Goal: Task Accomplishment & Management: Complete application form

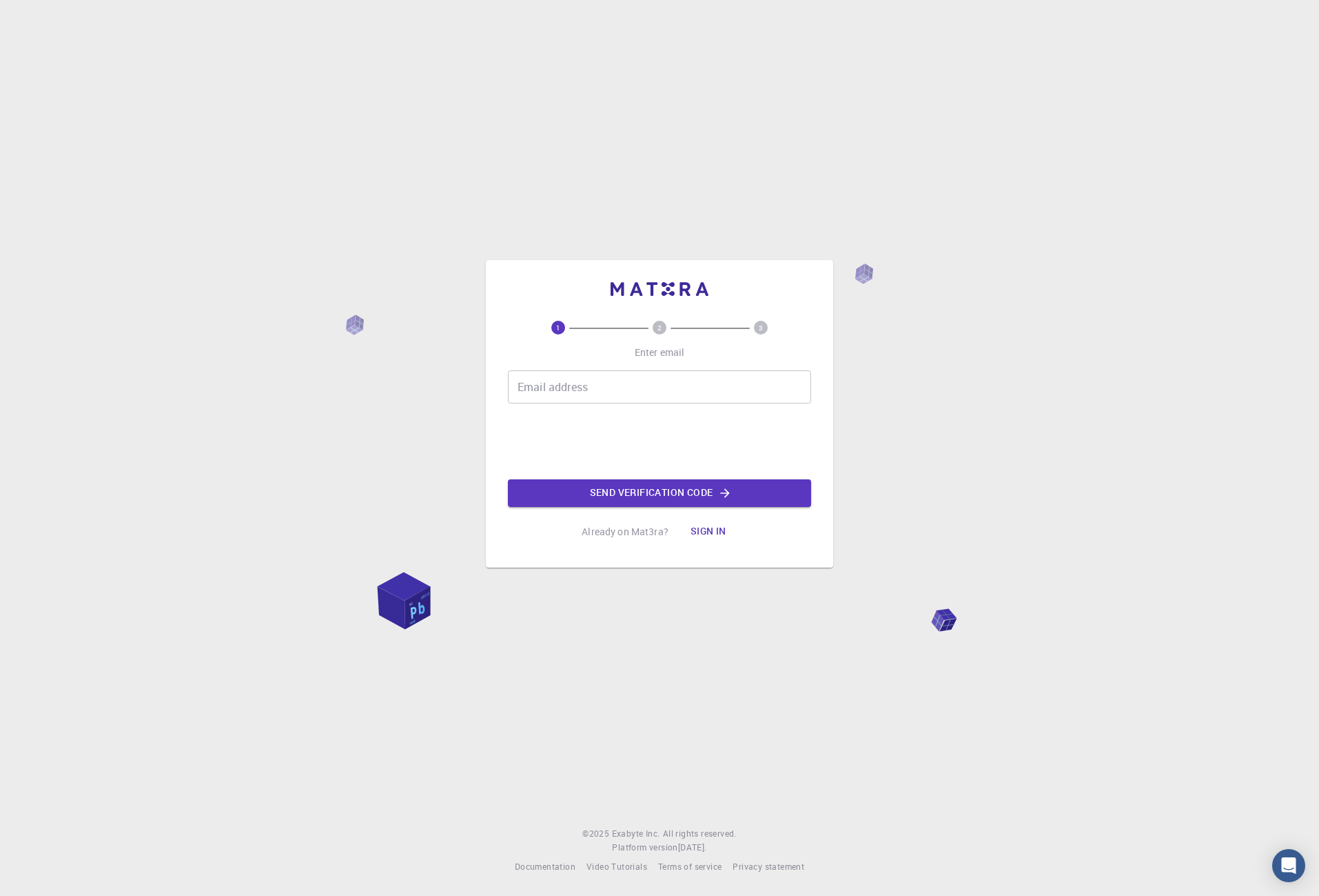
click at [647, 394] on input "Email address" at bounding box center [660, 387] width 303 height 33
type input "[EMAIL_ADDRESS][DOMAIN_NAME]"
click at [668, 485] on button "Send verification code" at bounding box center [660, 492] width 303 height 27
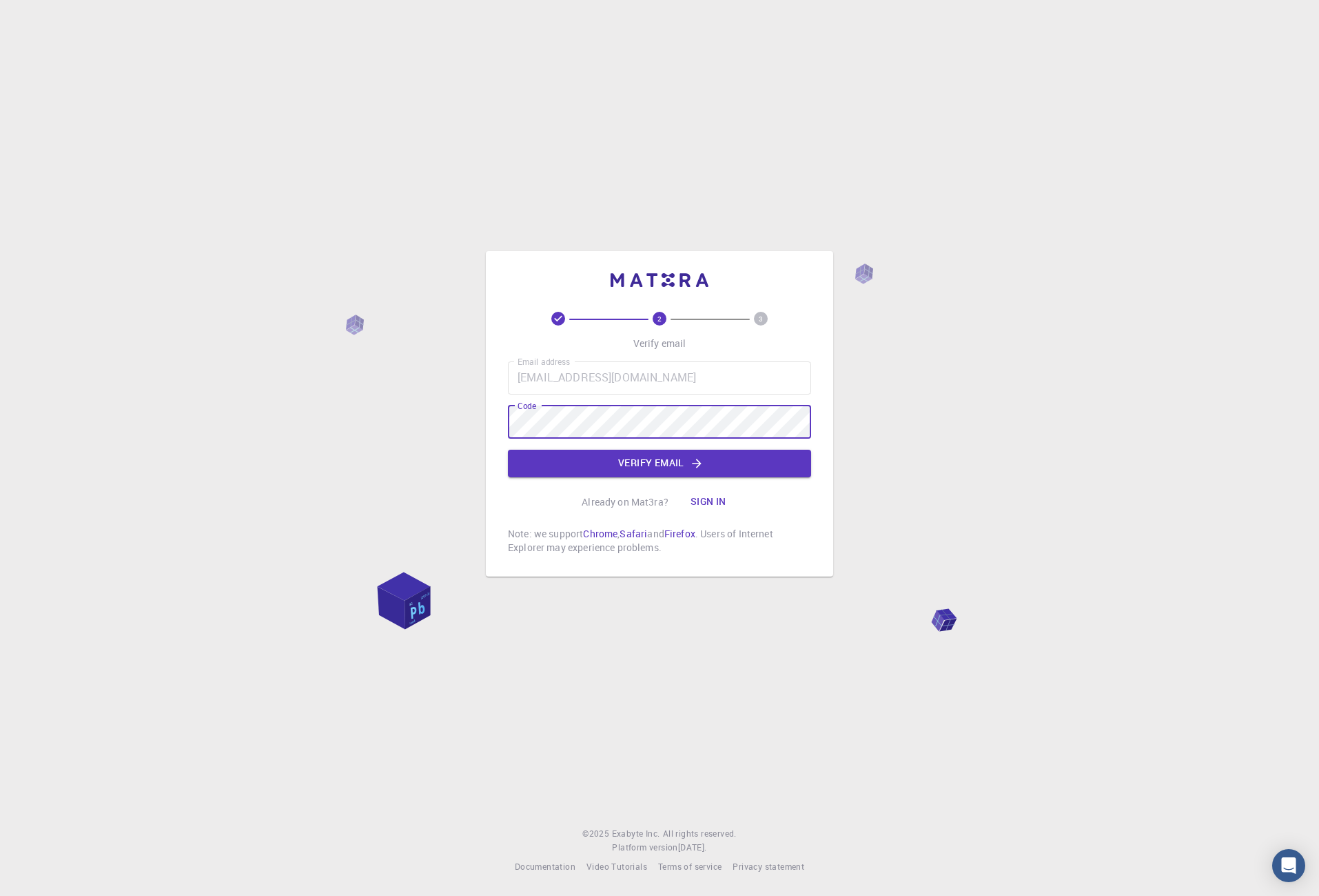
click at [580, 458] on button "Verify email" at bounding box center [660, 463] width 303 height 27
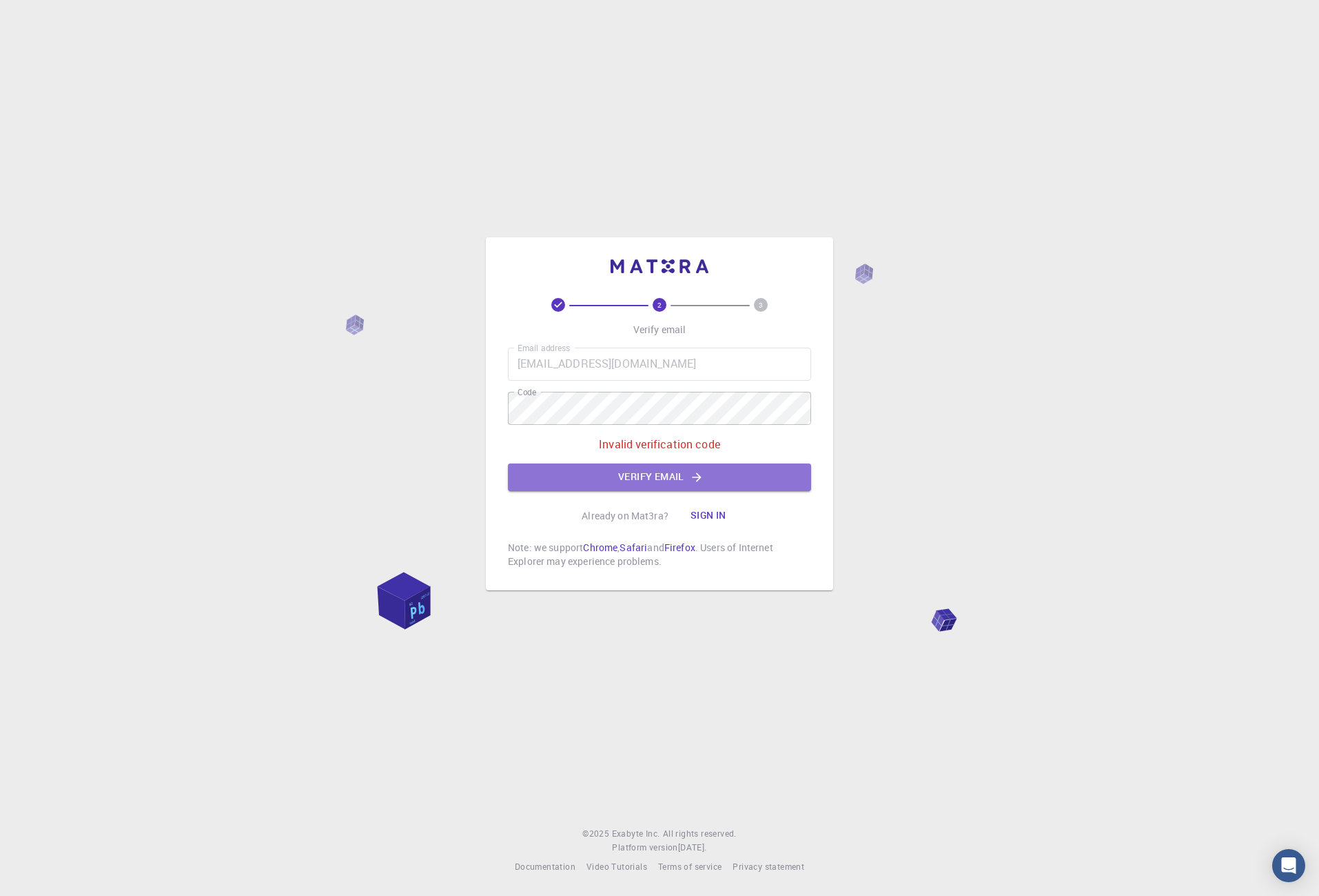
click at [645, 482] on button "Verify email" at bounding box center [660, 477] width 303 height 27
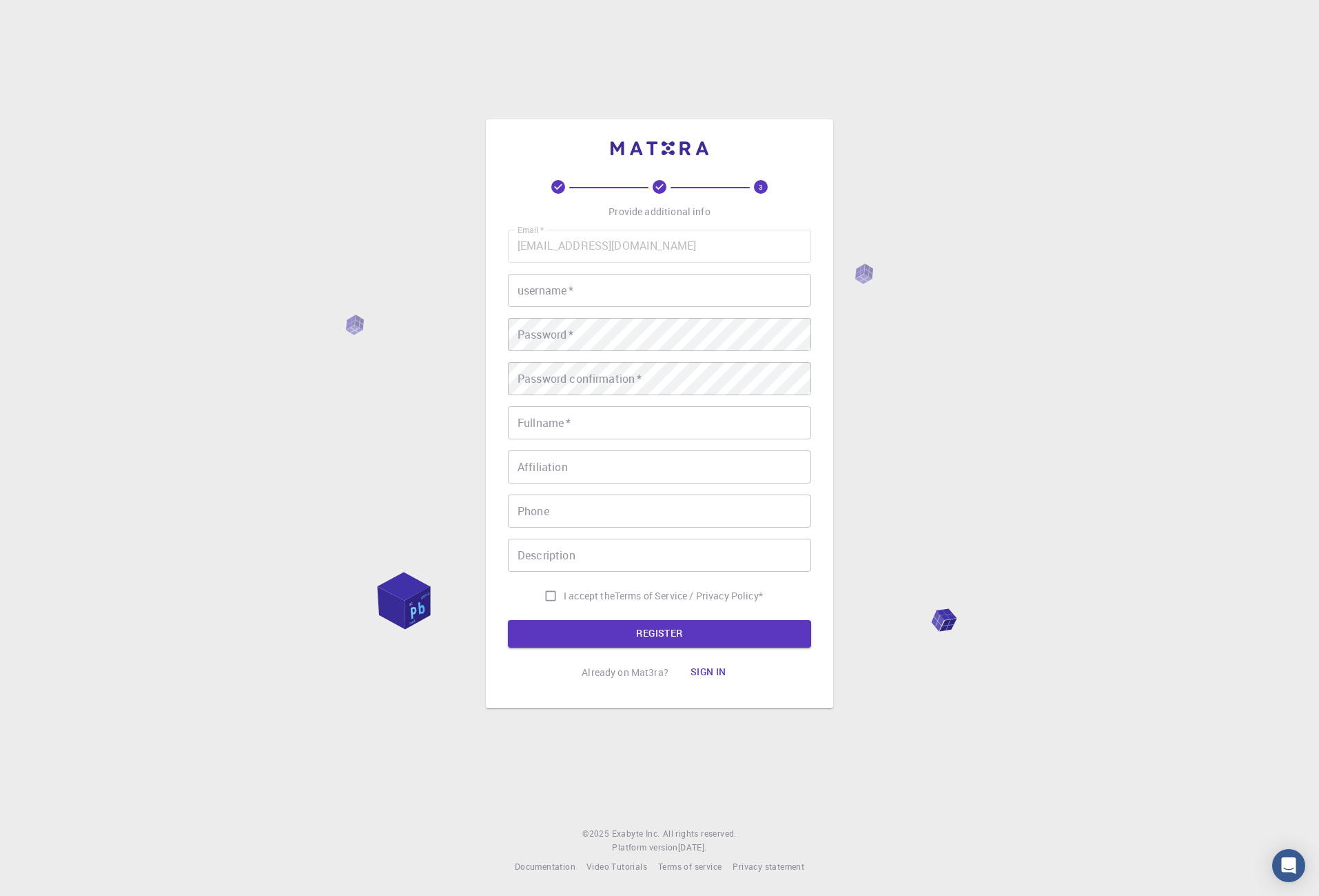
click at [589, 285] on input "username   *" at bounding box center [660, 290] width 303 height 33
type input "[PERSON_NAME]"
click at [566, 421] on input "Fullname   *" at bounding box center [660, 422] width 303 height 33
type input "Y0bEX [PERSON_NAME]"
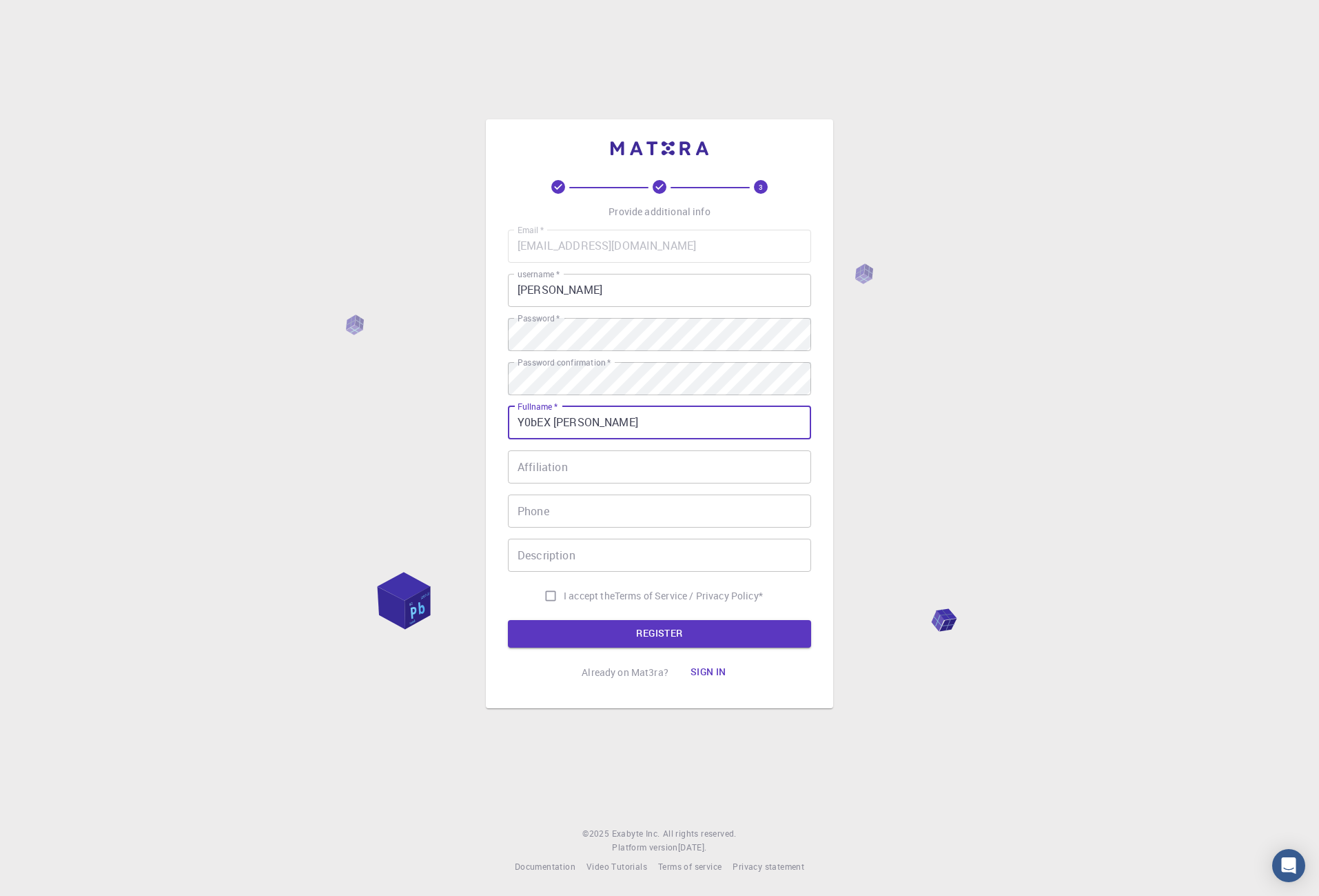
type input "[PHONE_NUMBER]"
click at [596, 474] on input "Affiliation" at bounding box center [660, 467] width 303 height 33
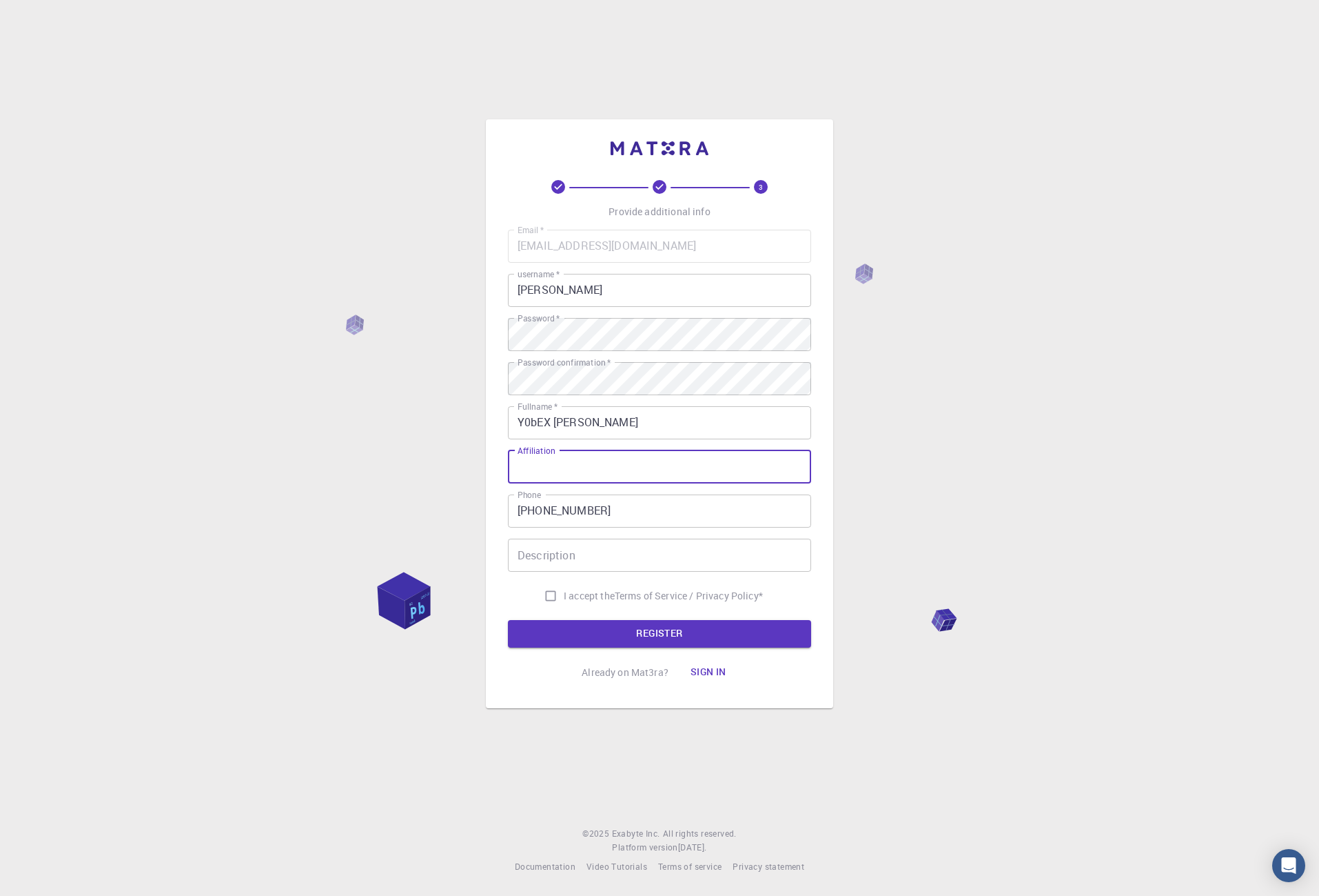
click at [554, 595] on input "I accept the Terms of Service / Privacy Policy *" at bounding box center [551, 595] width 26 height 26
checkbox input "true"
click at [588, 637] on button "REGISTER" at bounding box center [660, 633] width 303 height 27
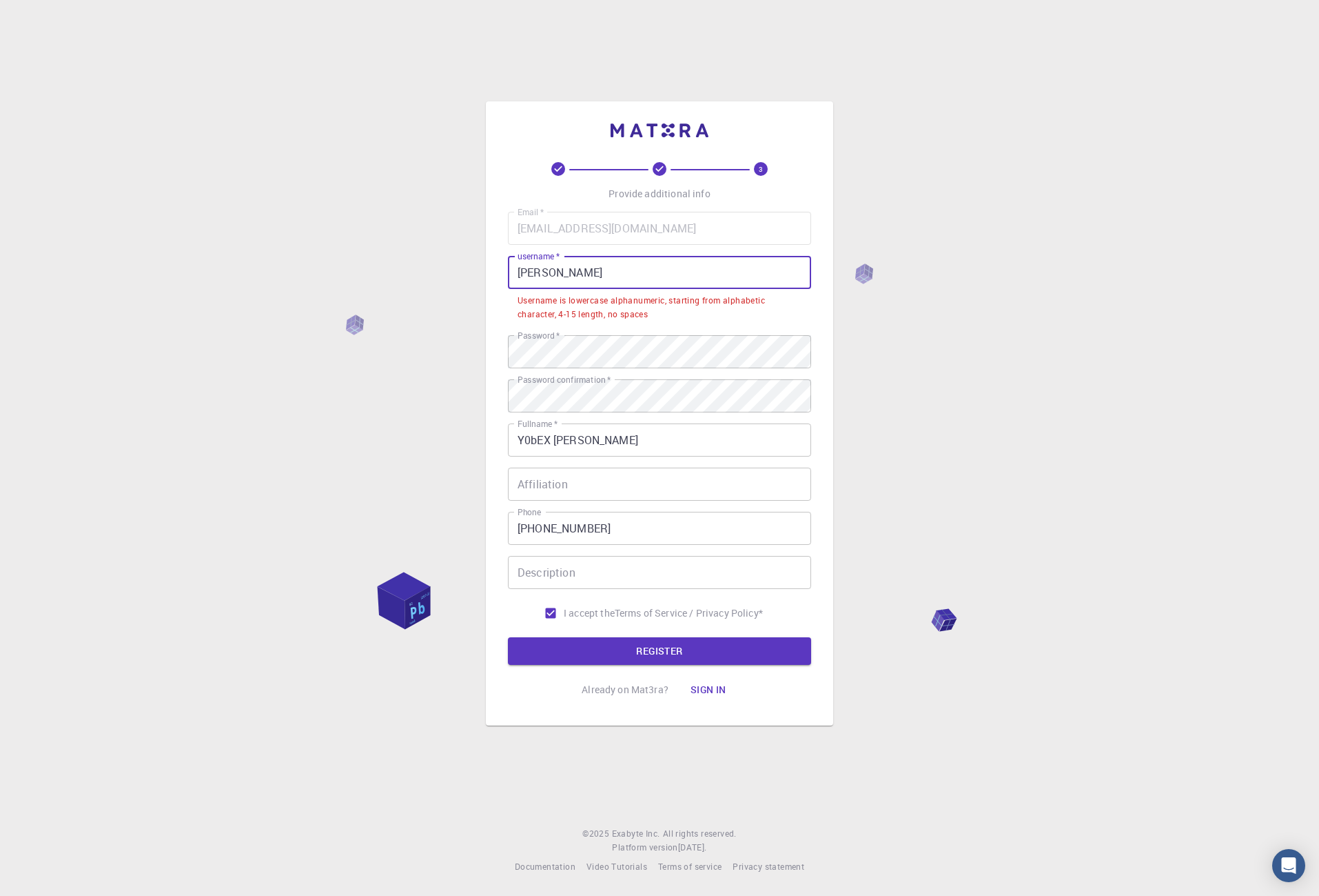
click at [569, 272] on input "[PERSON_NAME]" at bounding box center [660, 272] width 303 height 33
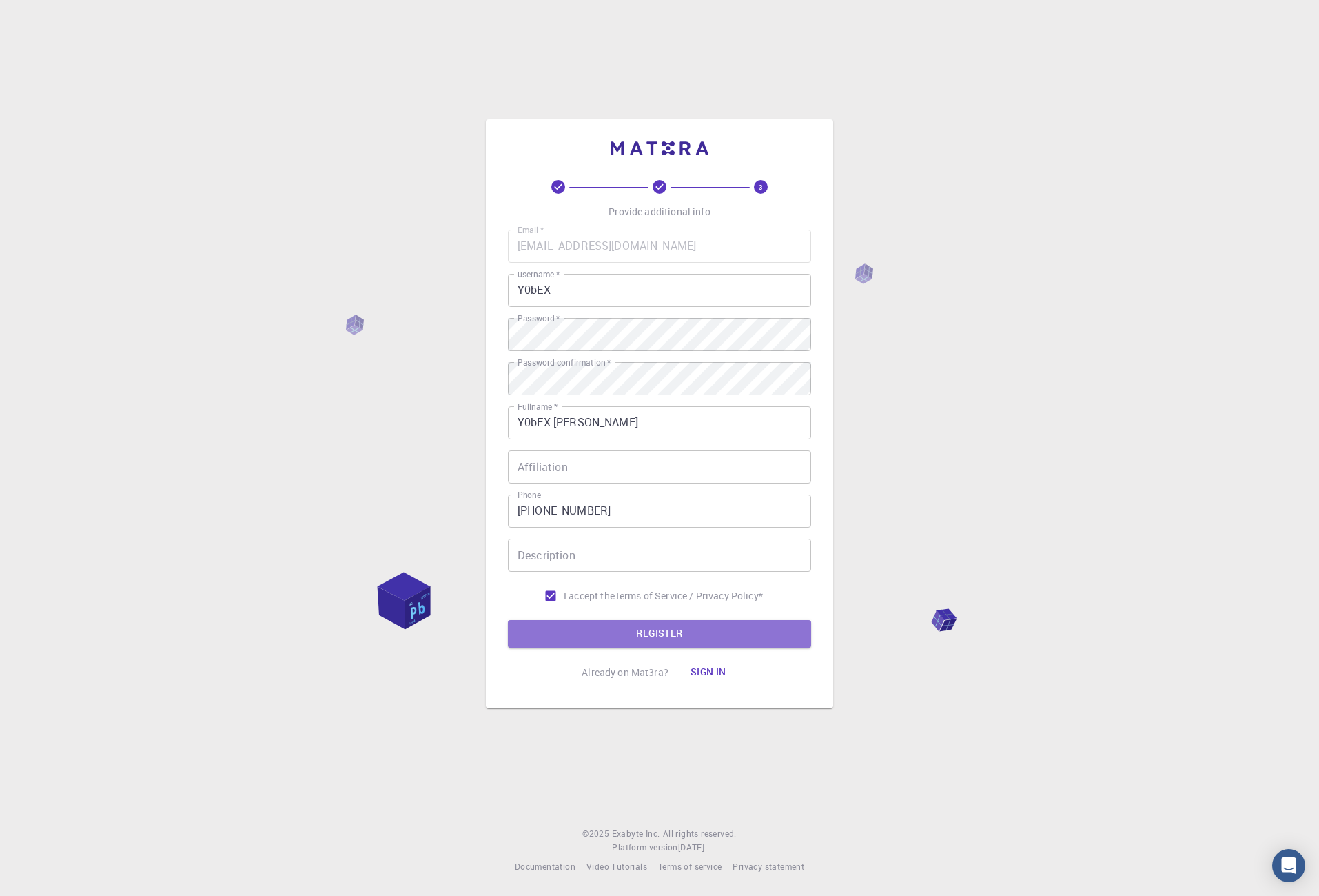
click at [600, 630] on button "REGISTER" at bounding box center [660, 633] width 303 height 27
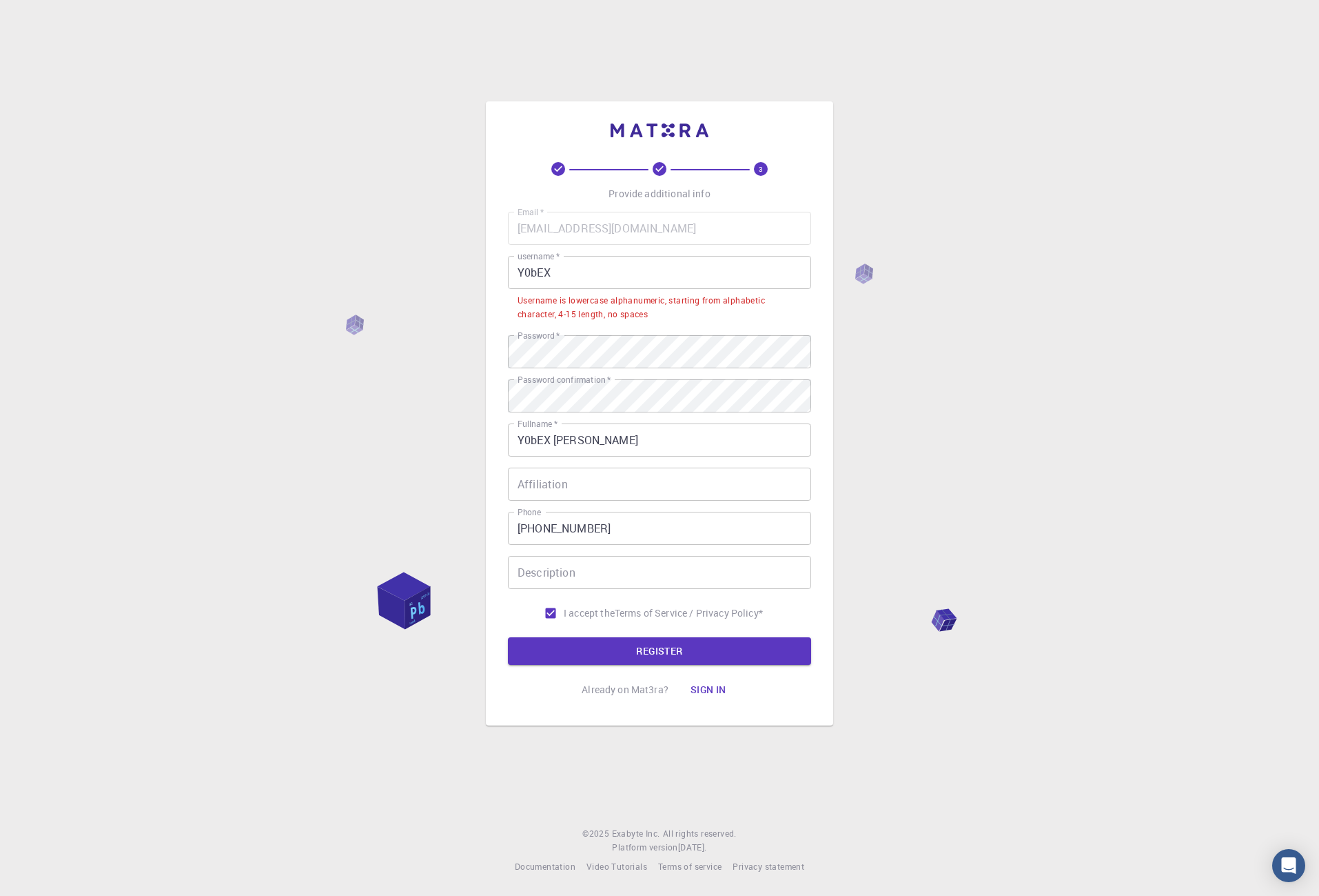
click at [579, 280] on input "Y0bEX" at bounding box center [660, 272] width 303 height 33
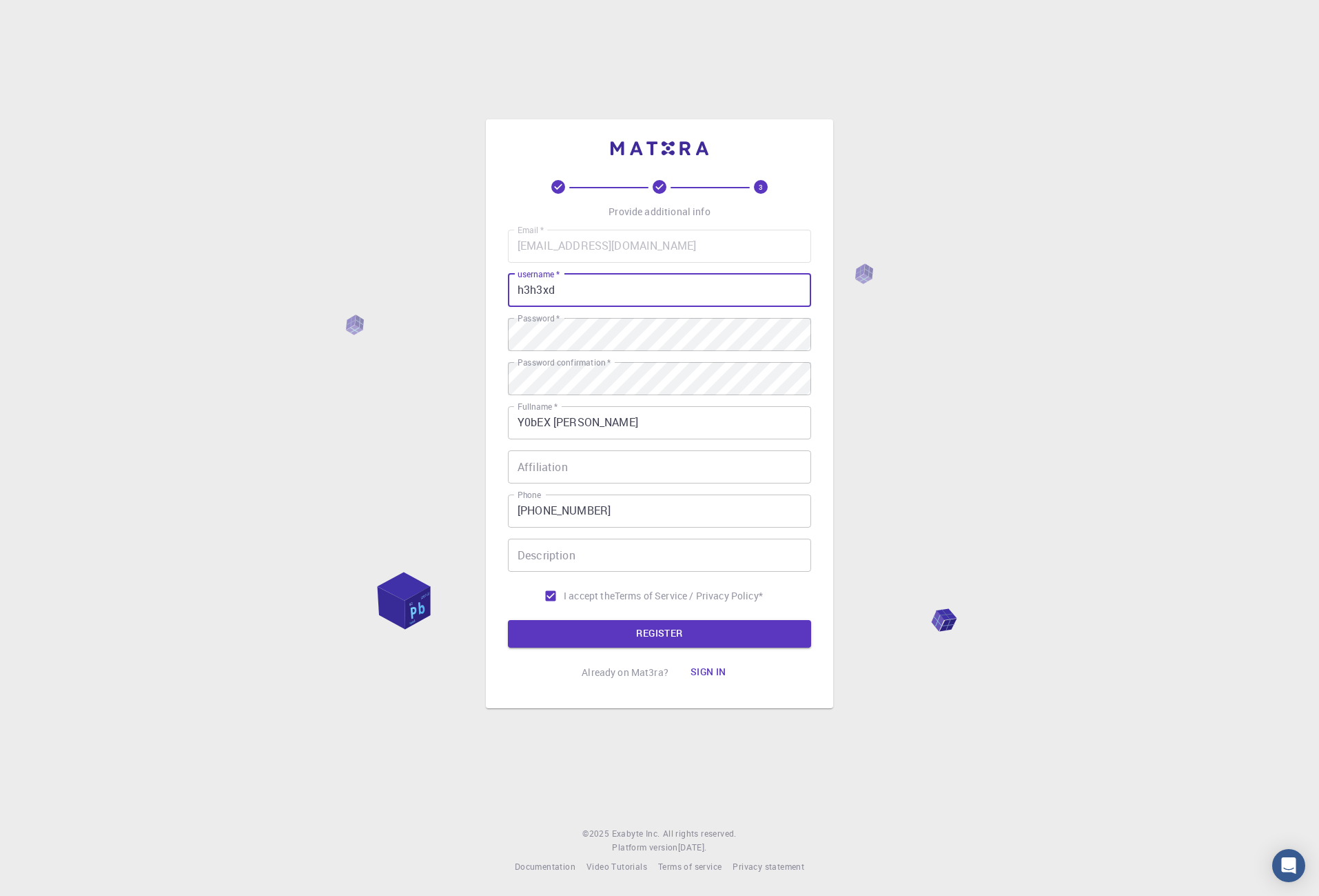
type input "h3h3xd"
click at [604, 630] on button "REGISTER" at bounding box center [660, 633] width 303 height 27
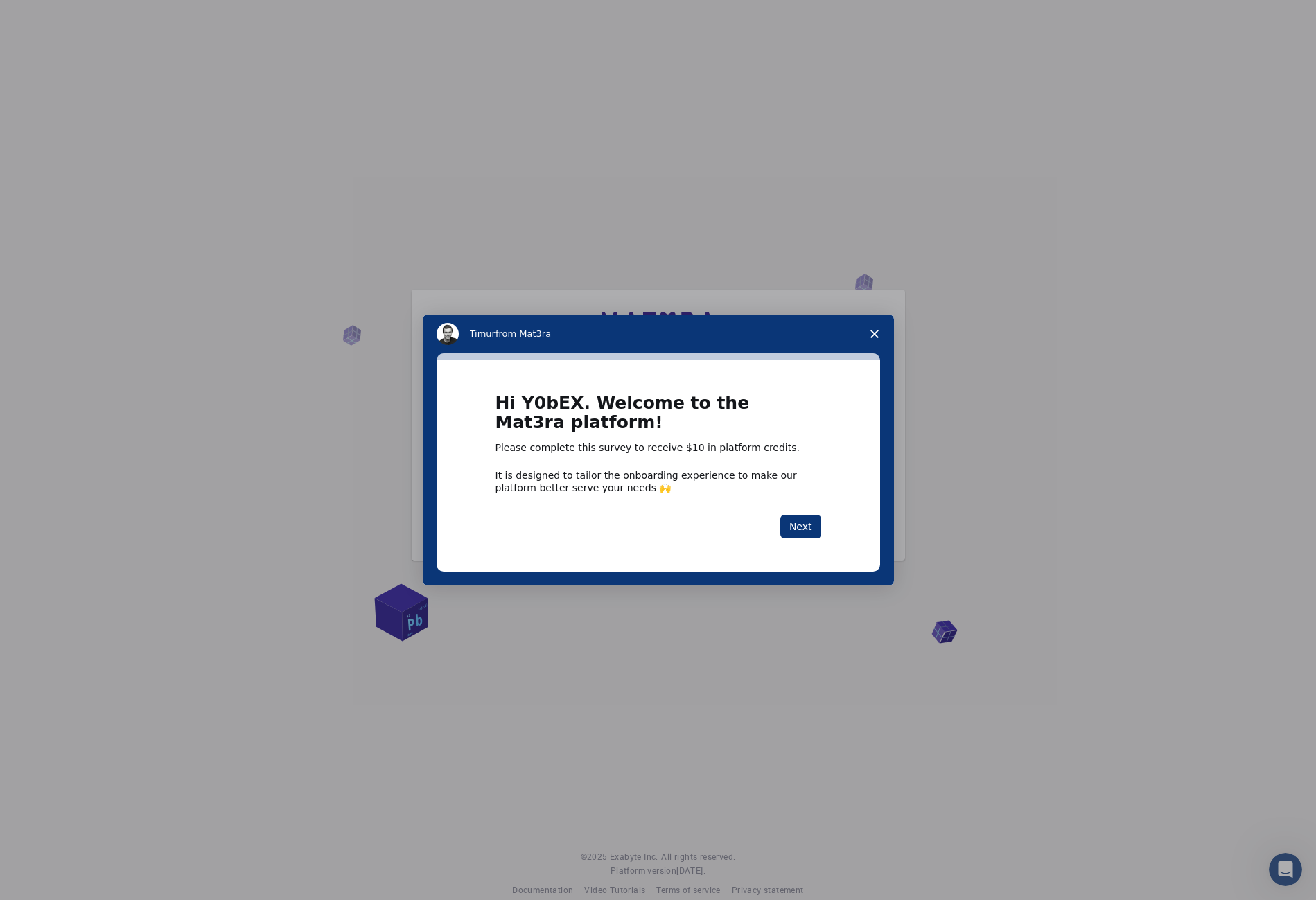
click at [800, 513] on div "Hi Y0bEX. Welcome to the Mat3ra platform! Please complete this survey to receiv…" at bounding box center [658, 466] width 326 height 145
click at [800, 532] on button "Next" at bounding box center [801, 527] width 41 height 23
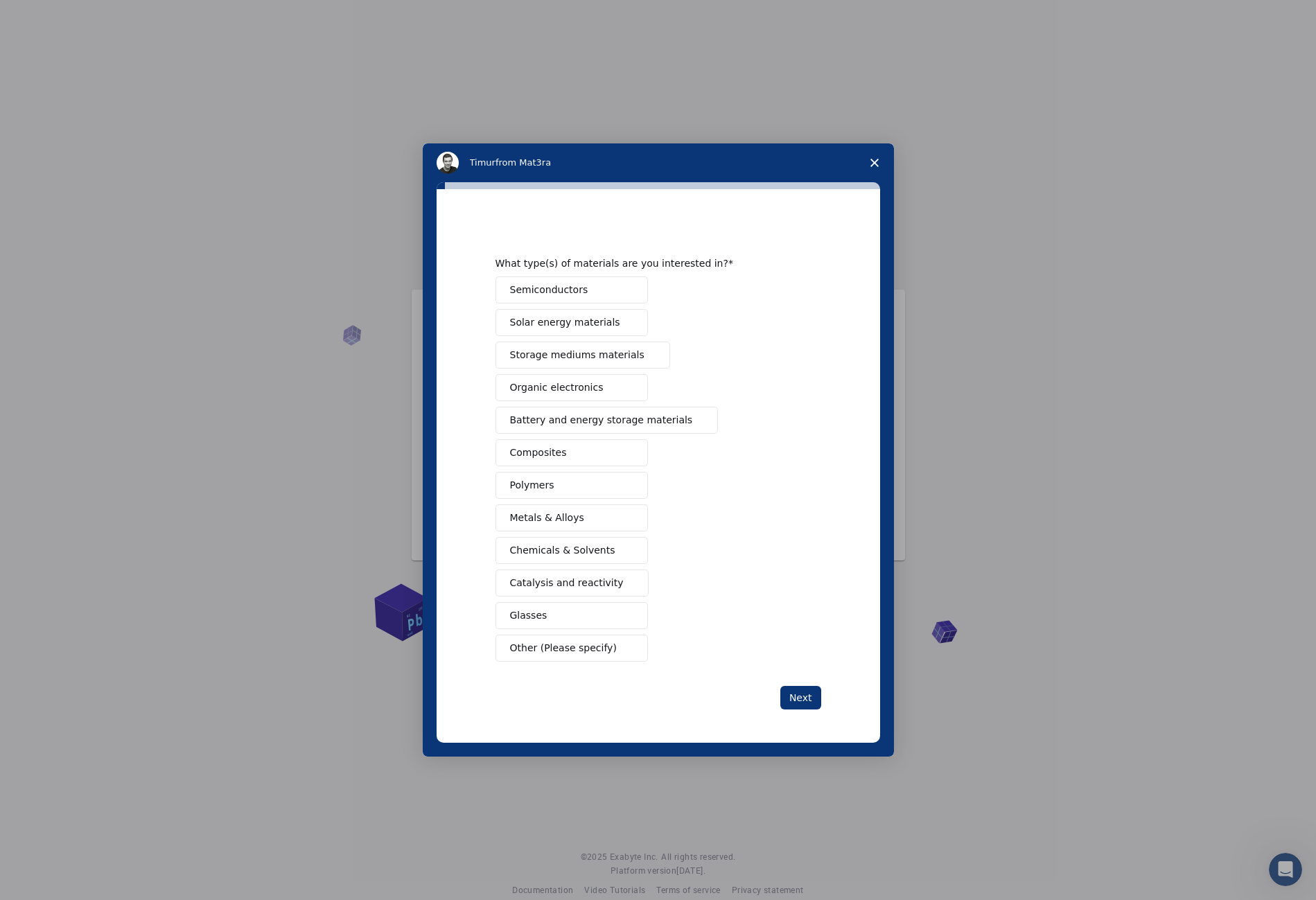
click at [806, 526] on div "Semiconductors Solar energy materials Storage mediums materials Organic electro…" at bounding box center [658, 469] width 326 height 385
click at [870, 156] on span "Close survey" at bounding box center [874, 163] width 39 height 39
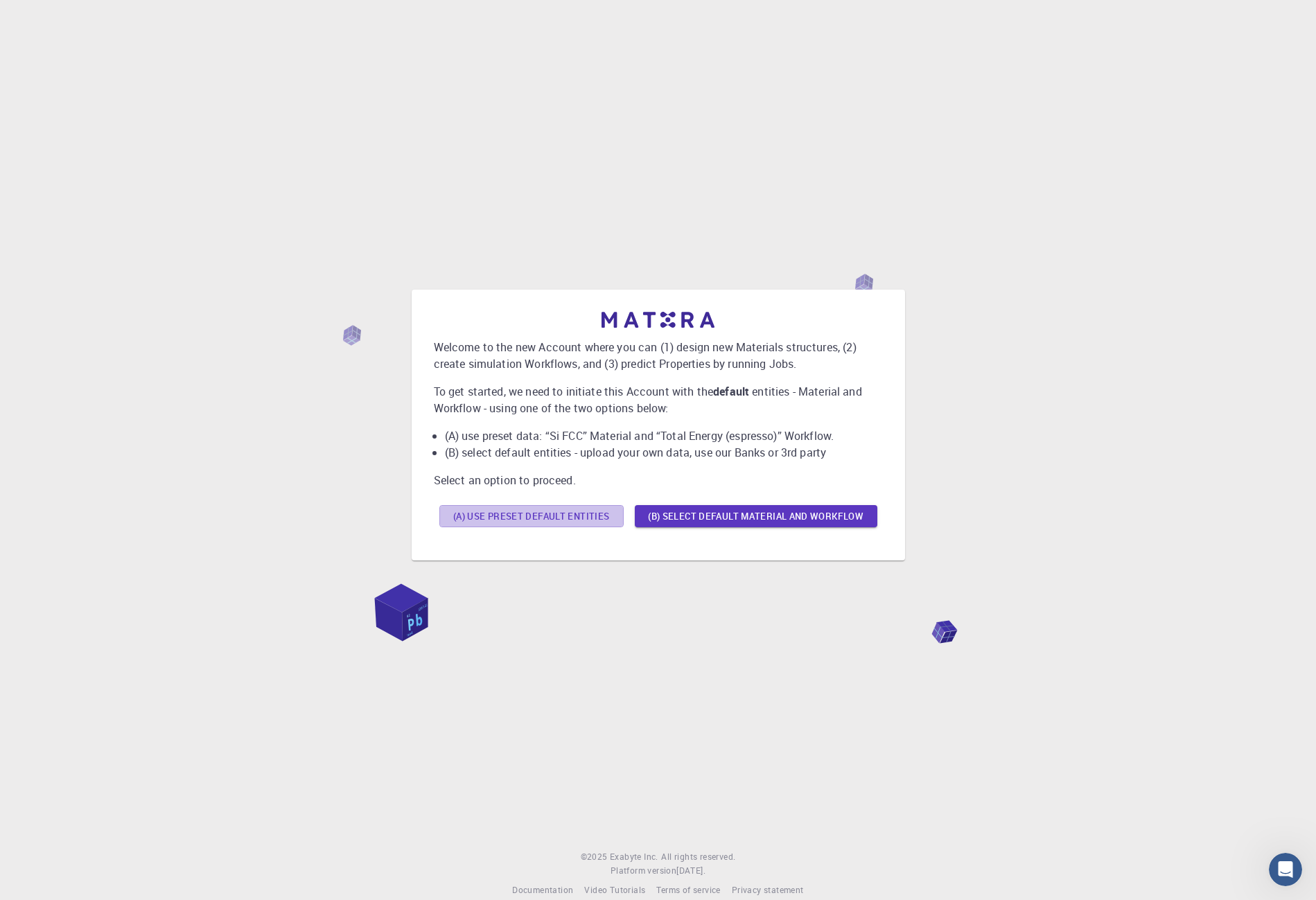
click at [536, 522] on button "(A) Use preset default entities" at bounding box center [531, 516] width 184 height 22
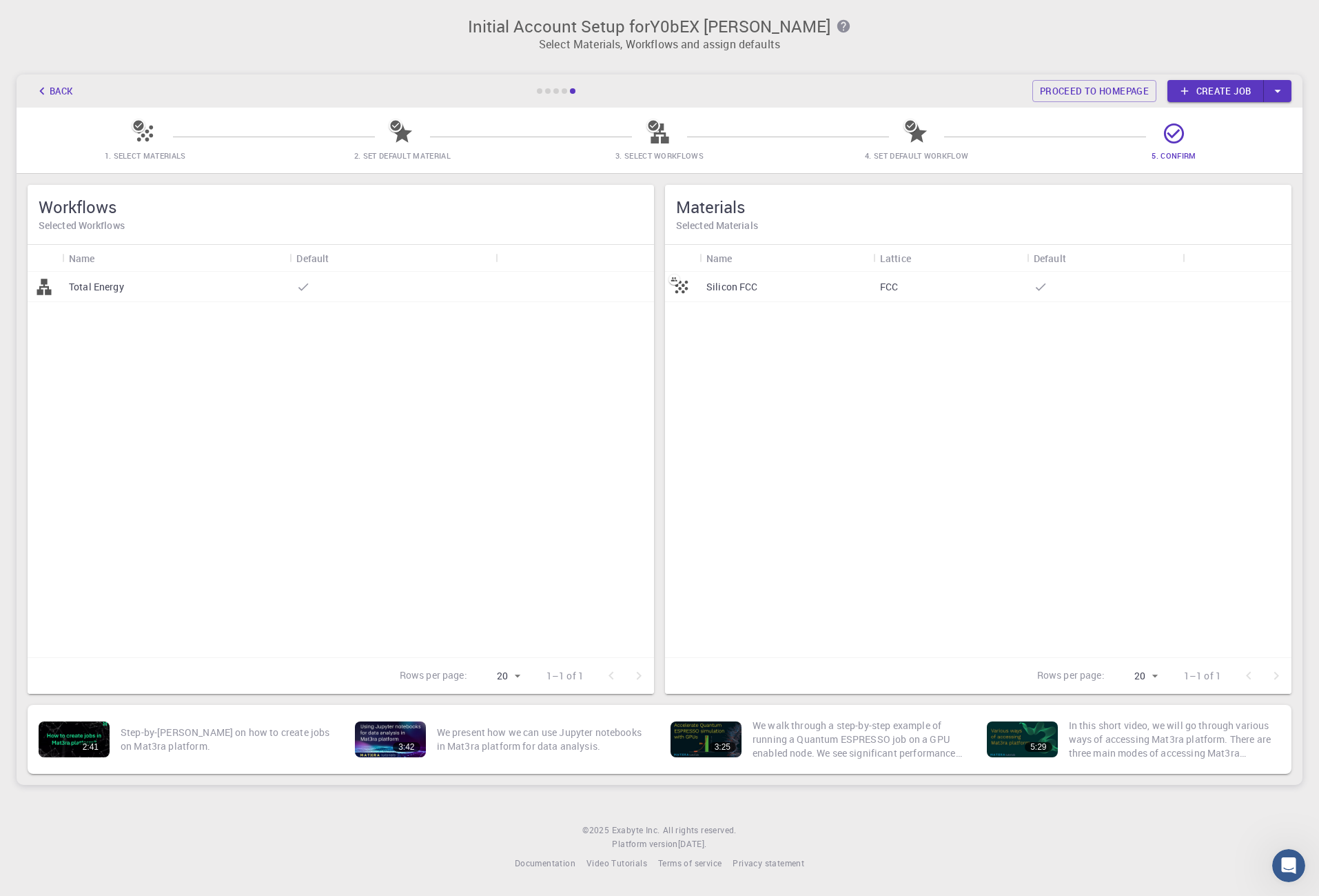
click at [300, 450] on div "Total Energy" at bounding box center [340, 464] width 626 height 385
click at [1281, 87] on icon "button" at bounding box center [1278, 91] width 16 height 16
click at [1123, 55] on div "Initial Account Setup for Y0bEX [PERSON_NAME] Select Materials, Workflows and a…" at bounding box center [660, 29] width 1319 height 58
